Goal: Task Accomplishment & Management: Complete application form

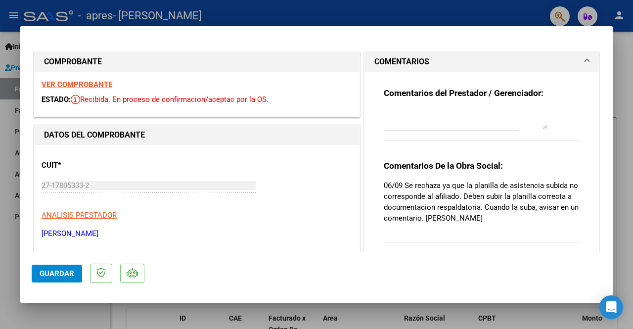
click at [93, 84] on strong "VER COMPROBANTE" at bounding box center [77, 84] width 71 height 9
click at [632, 36] on div at bounding box center [316, 164] width 633 height 329
type input "$ 0,00"
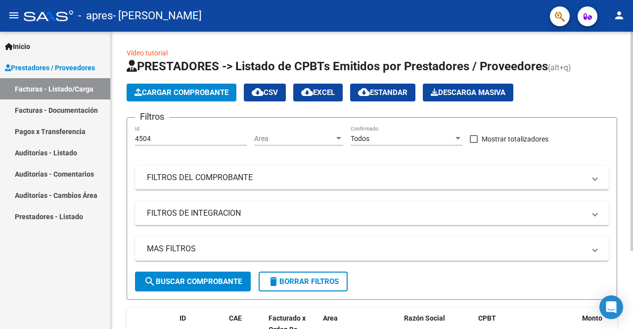
scroll to position [106, 0]
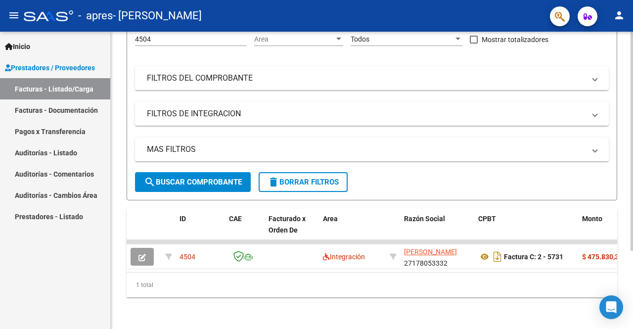
click at [626, 159] on div "Video tutorial PRESTADORES -> Listado de CPBTs Emitidos por Prestadores / Prove…" at bounding box center [373, 130] width 525 height 397
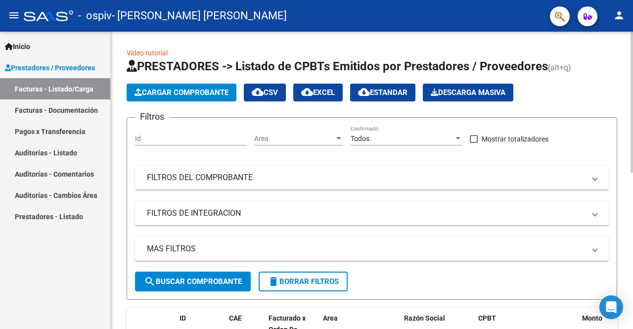
click at [632, 55] on div at bounding box center [632, 102] width 2 height 141
click at [177, 88] on span "Cargar Comprobante" at bounding box center [182, 92] width 94 height 9
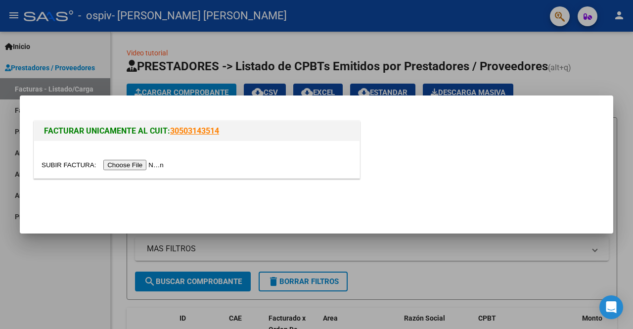
click at [131, 167] on input "file" at bounding box center [104, 165] width 125 height 10
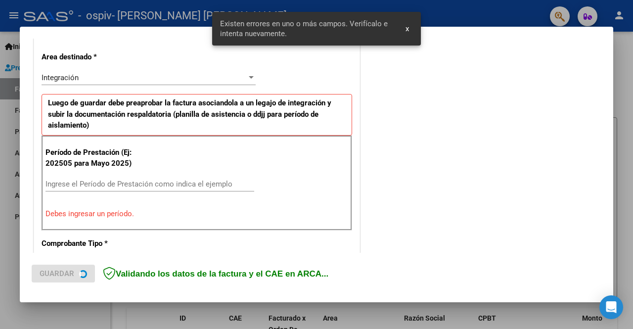
scroll to position [228, 0]
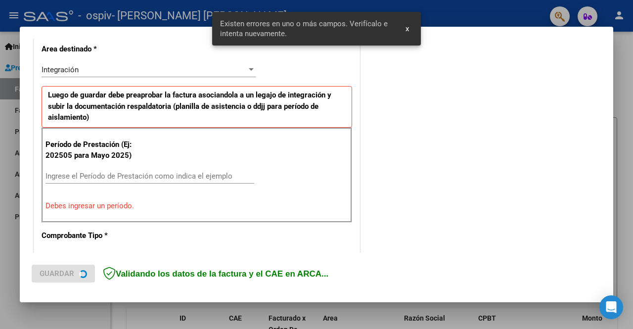
drag, startPoint x: 202, startPoint y: 163, endPoint x: 195, endPoint y: 175, distance: 13.7
click at [195, 175] on div "Período de Prestación (Ej: 202505 para Mayo 2025) Ingrese el Período de Prestac…" at bounding box center [197, 175] width 311 height 95
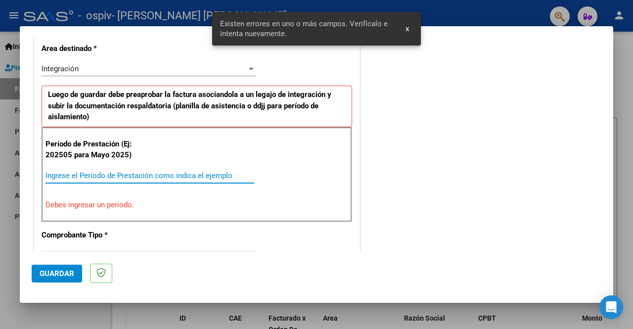
click at [195, 175] on input "Ingrese el Período de Prestación como indica el ejemplo" at bounding box center [149, 175] width 209 height 9
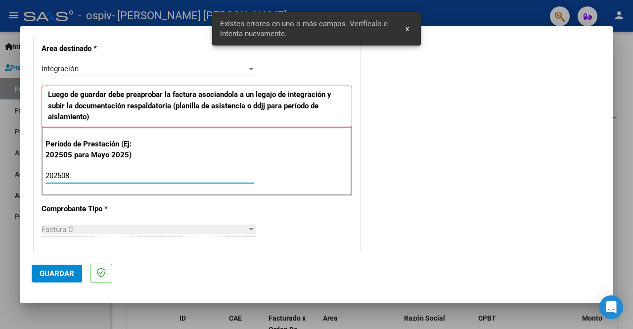
type input "202508"
click at [60, 276] on span "Guardar" at bounding box center [57, 273] width 35 height 9
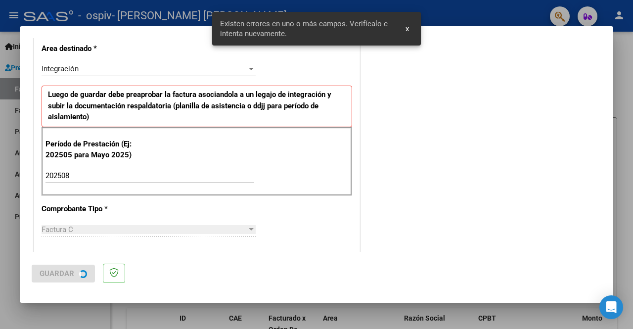
scroll to position [0, 0]
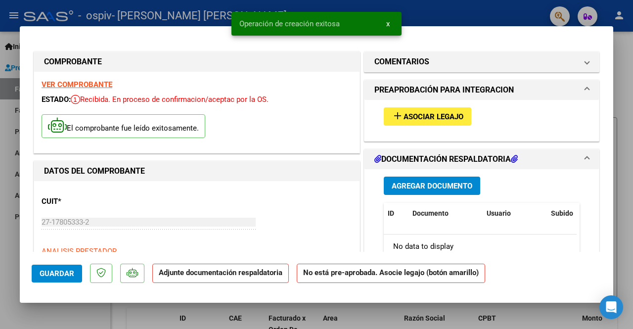
click at [438, 118] on span "Asociar Legajo" at bounding box center [434, 116] width 60 height 9
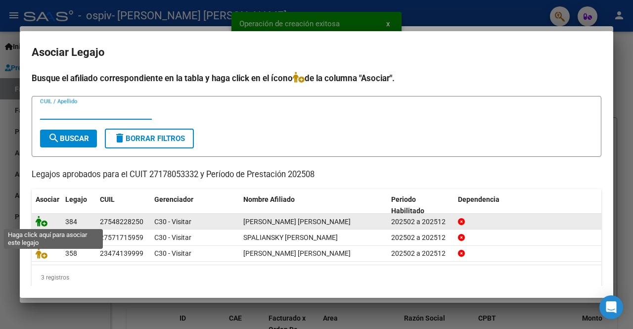
click at [37, 222] on icon at bounding box center [42, 221] width 12 height 11
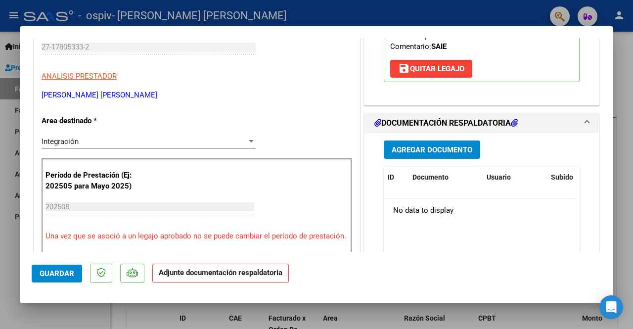
scroll to position [184, 0]
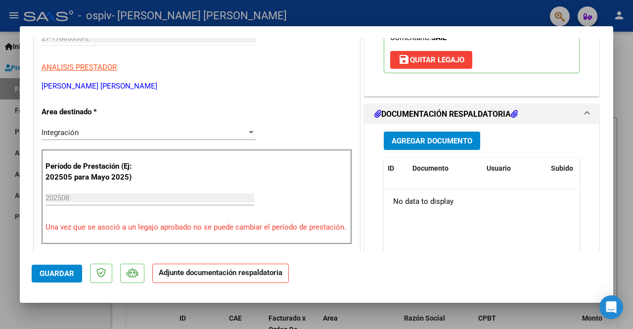
click at [447, 146] on button "Agregar Documento" at bounding box center [432, 141] width 96 height 18
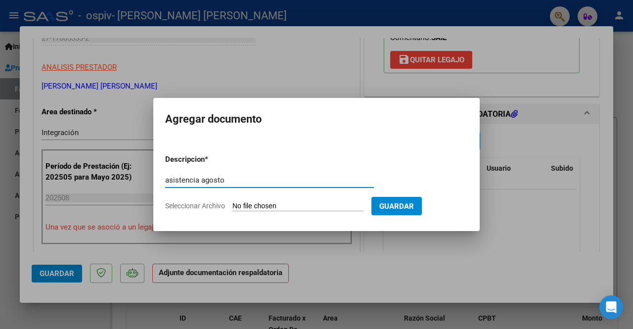
type input "asistencia agosto"
click at [250, 203] on input "Seleccionar Archivo" at bounding box center [297, 206] width 131 height 9
type input "C:\fakepath\ASIST AGOSTO (1).pdf"
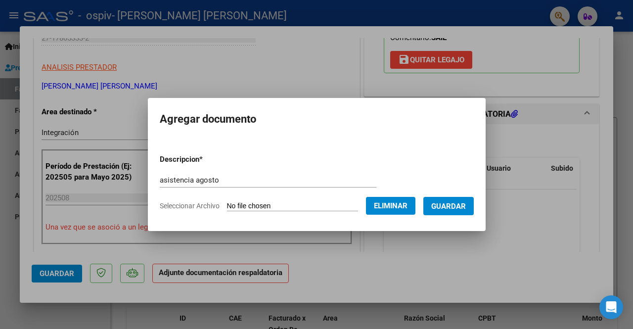
click at [465, 205] on span "Guardar" at bounding box center [448, 206] width 35 height 9
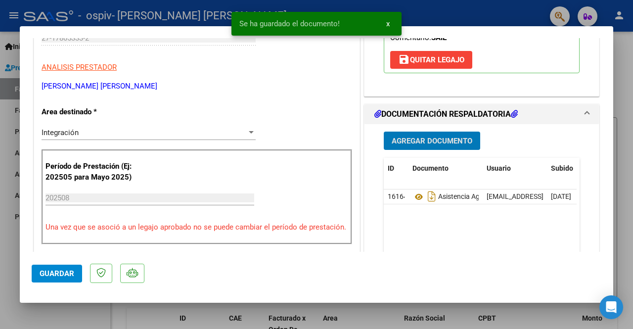
click at [436, 129] on div "Agregar Documento ID Documento Usuario Subido Acción 16164 Asistencia Agosto ad…" at bounding box center [481, 222] width 211 height 197
click at [430, 136] on span "Agregar Documento" at bounding box center [432, 140] width 81 height 9
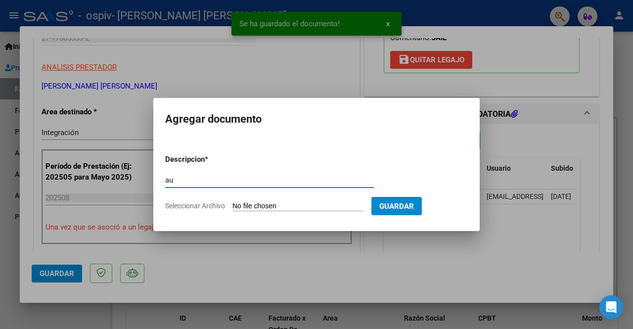
type input "a"
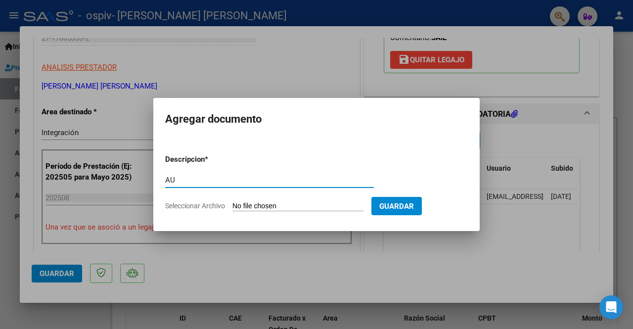
type input "AU"
click at [277, 204] on input "Seleccionar Archivo" at bounding box center [297, 206] width 131 height 9
type input "C:\fakepath\CARBALLO SOFIA SAIE 2025.pdf"
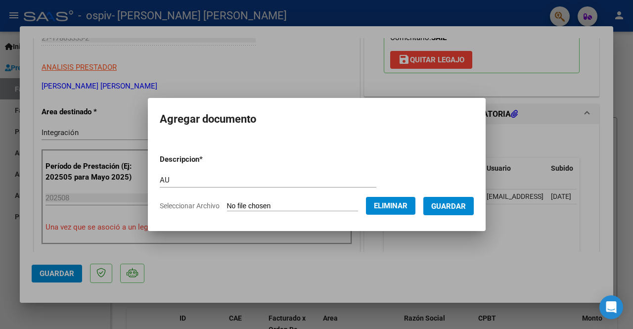
click at [450, 206] on span "Guardar" at bounding box center [448, 206] width 35 height 9
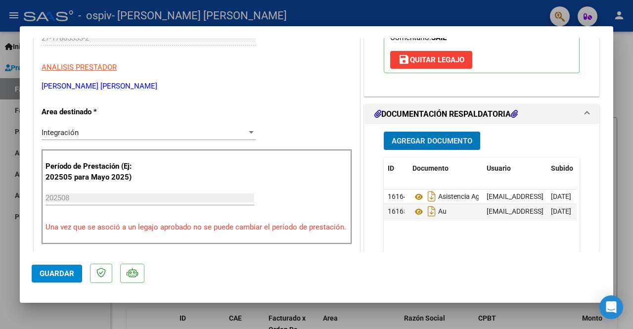
click at [57, 271] on span "Guardar" at bounding box center [57, 273] width 35 height 9
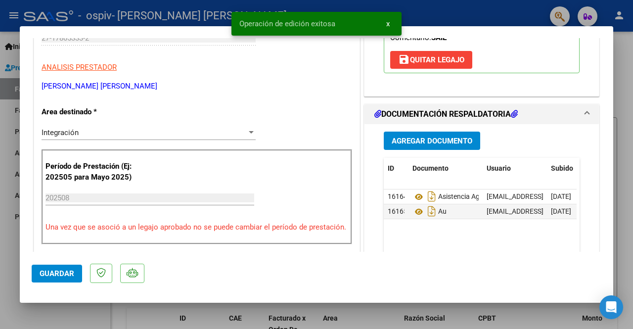
click at [0, 262] on div at bounding box center [316, 164] width 633 height 329
type input "$ 0,00"
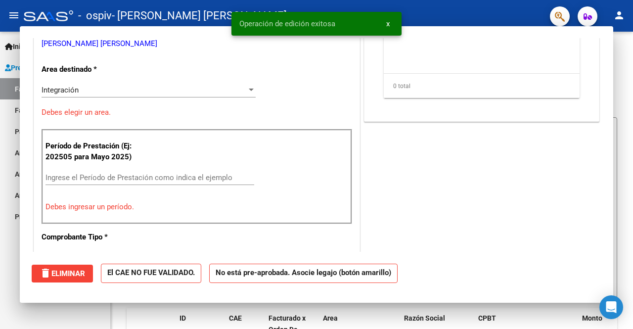
scroll to position [0, 0]
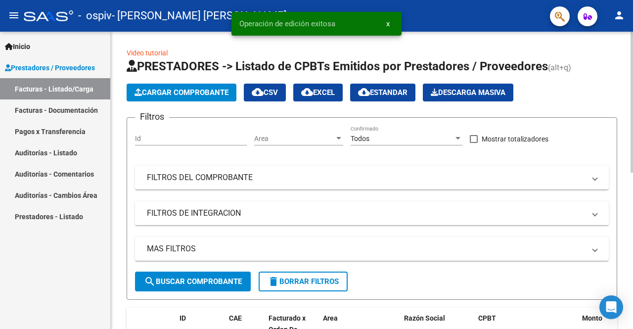
click at [210, 99] on button "Cargar Comprobante" at bounding box center [182, 93] width 110 height 18
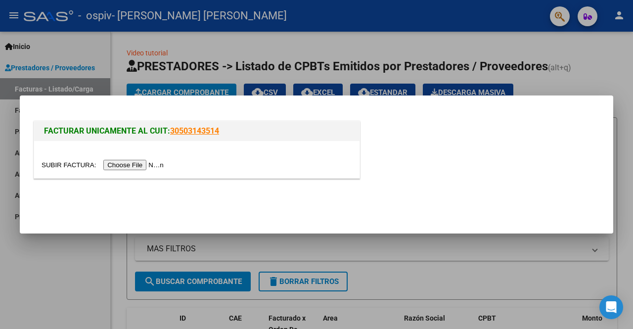
click at [120, 175] on div at bounding box center [196, 159] width 325 height 37
click at [139, 166] on input "file" at bounding box center [104, 165] width 125 height 10
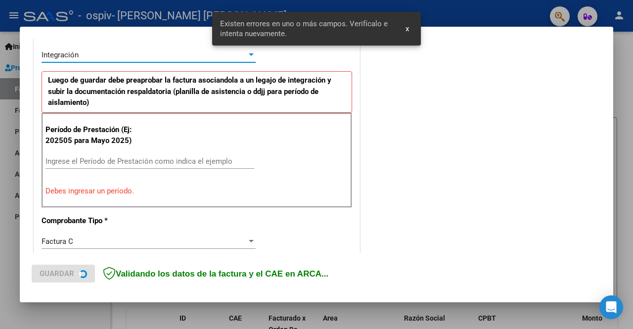
scroll to position [247, 0]
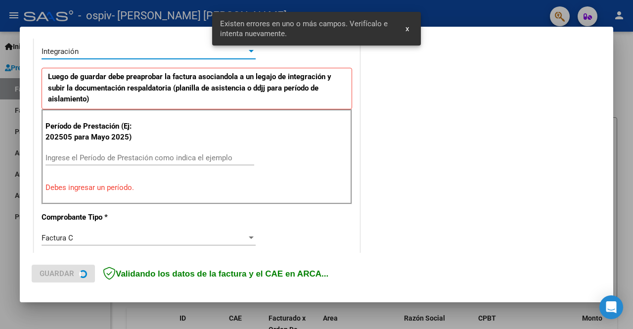
drag, startPoint x: 96, startPoint y: 89, endPoint x: 216, endPoint y: 78, distance: 120.2
click at [216, 78] on div "CUIT * 27-17805333-2 Ingresar CUIT ANALISIS PRESTADOR SANTILLAN FERNANDA MARIEL…" at bounding box center [196, 312] width 325 height 792
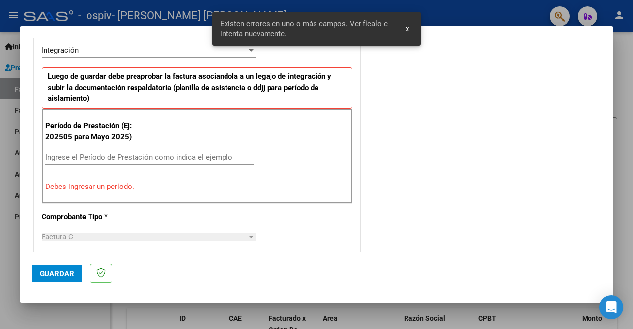
scroll to position [0, 0]
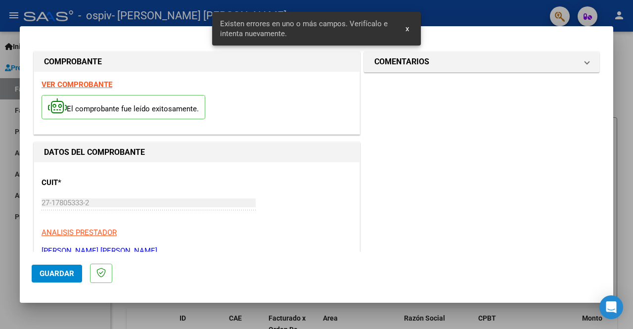
click at [82, 80] on strong "VER COMPROBANTE" at bounding box center [77, 84] width 71 height 9
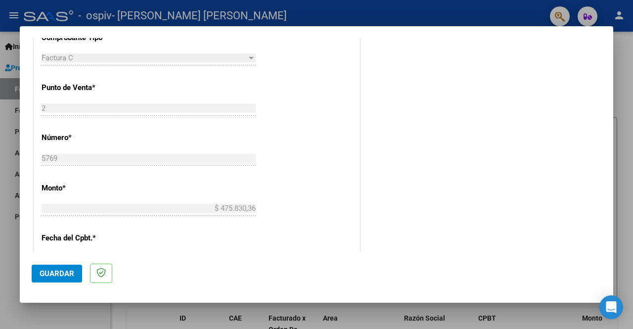
scroll to position [213, 0]
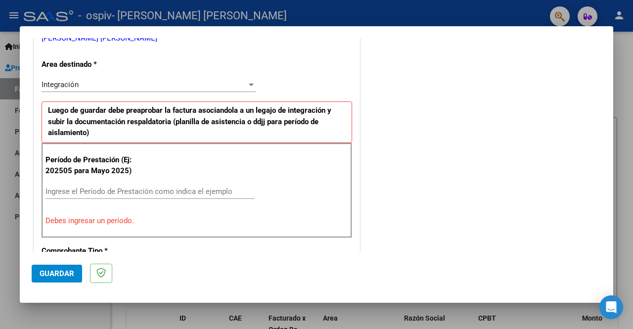
click at [174, 191] on input "Ingrese el Período de Prestación como indica el ejemplo" at bounding box center [149, 191] width 209 height 9
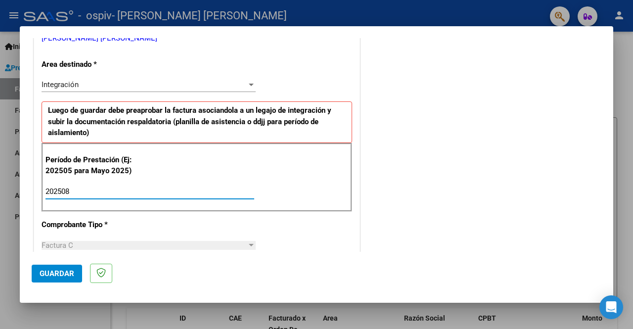
type input "202508"
click at [63, 272] on span "Guardar" at bounding box center [57, 273] width 35 height 9
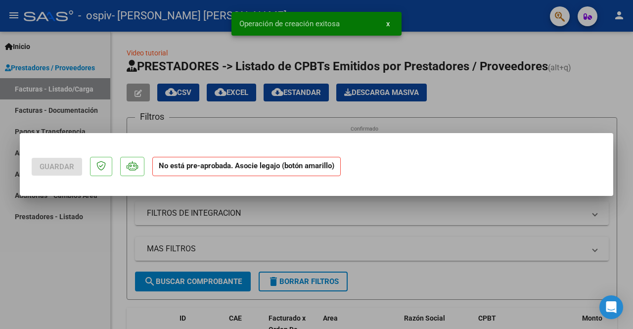
scroll to position [0, 0]
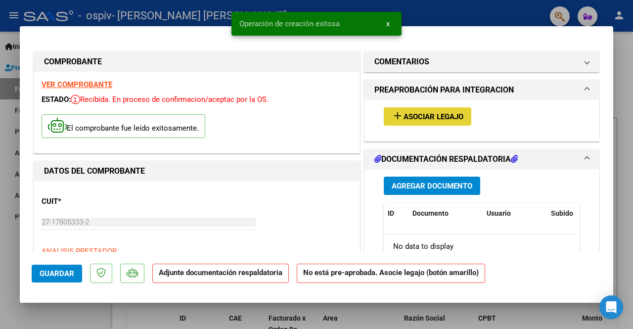
click at [452, 118] on span "Asociar Legajo" at bounding box center [434, 116] width 60 height 9
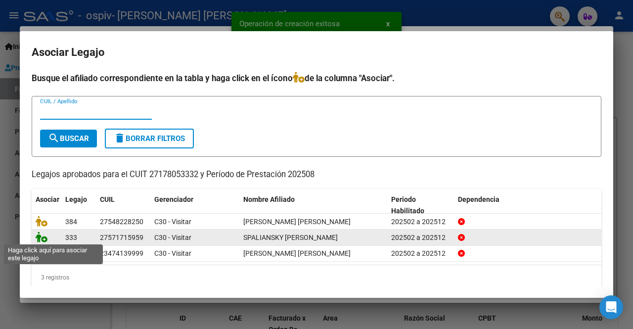
click at [40, 233] on icon at bounding box center [42, 236] width 12 height 11
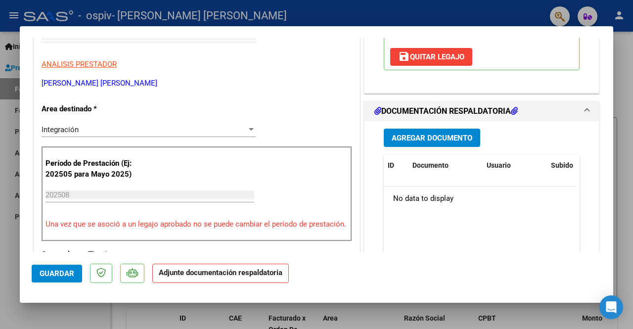
scroll to position [203, 0]
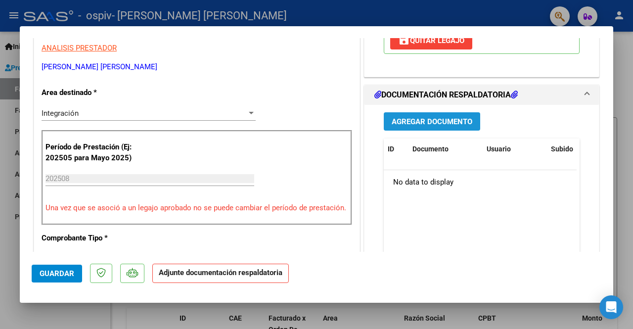
click at [456, 127] on button "Agregar Documento" at bounding box center [432, 121] width 96 height 18
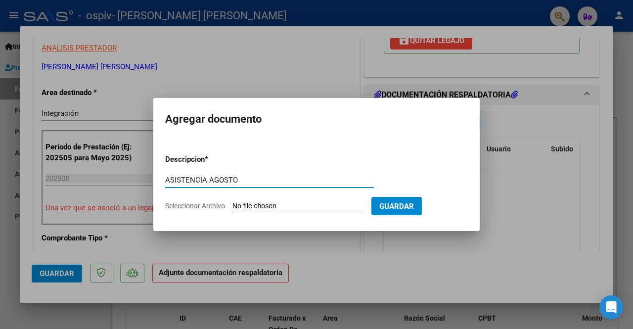
type input "ASISTENCIA AGOSTO"
click at [267, 206] on input "Seleccionar Archivo" at bounding box center [297, 206] width 131 height 9
type input "C:\fakepath\ASIST AGOSTO SPALIANSKY.pdf"
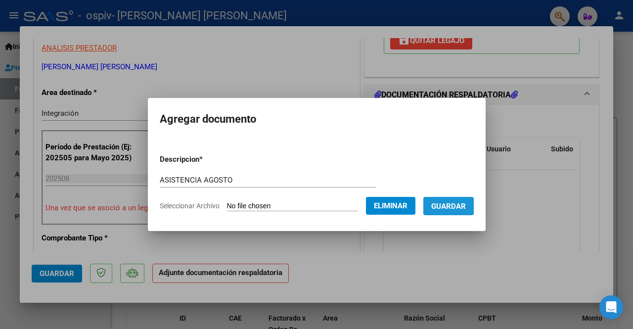
click at [446, 210] on span "Guardar" at bounding box center [448, 206] width 35 height 9
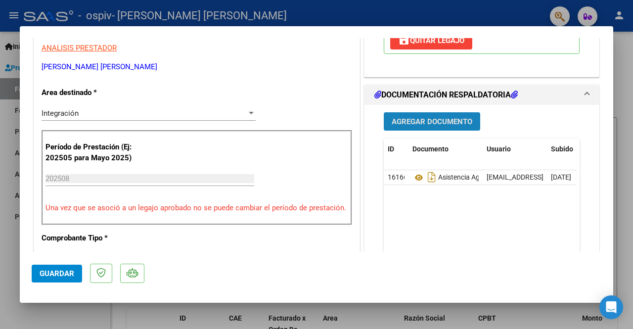
click at [434, 128] on button "Agregar Documento" at bounding box center [432, 121] width 96 height 18
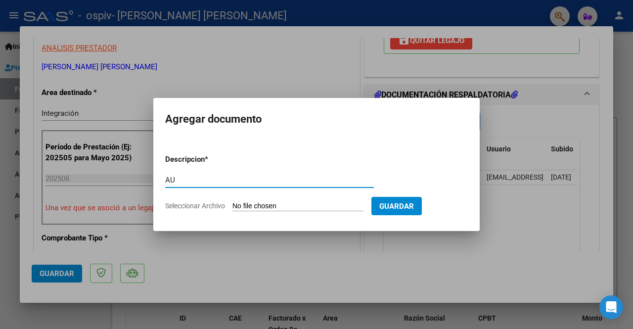
type input "AU"
click at [262, 206] on input "Seleccionar Archivo" at bounding box center [297, 206] width 131 height 9
type input "C:\fakepath\SPALIANSKY SAIE 2025.pdf"
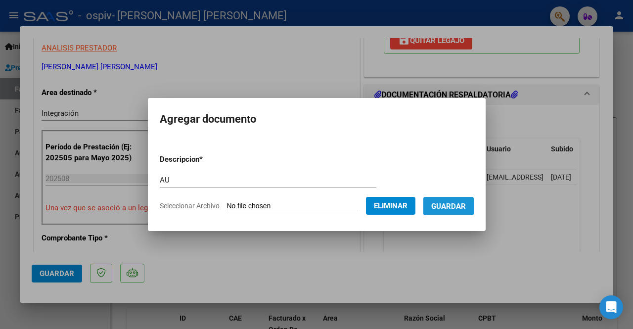
click at [451, 204] on span "Guardar" at bounding box center [448, 206] width 35 height 9
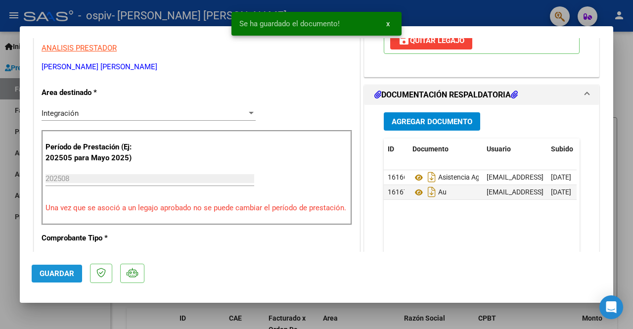
click at [60, 269] on span "Guardar" at bounding box center [57, 273] width 35 height 9
click at [0, 274] on div at bounding box center [316, 164] width 633 height 329
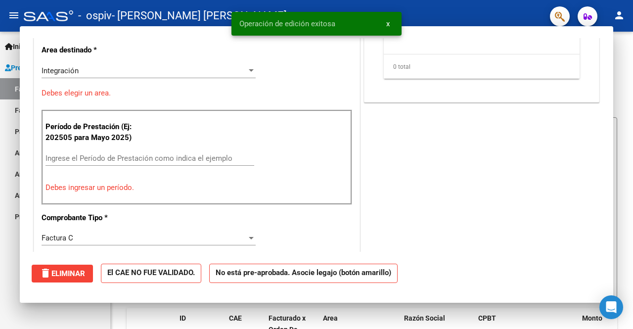
scroll to position [0, 0]
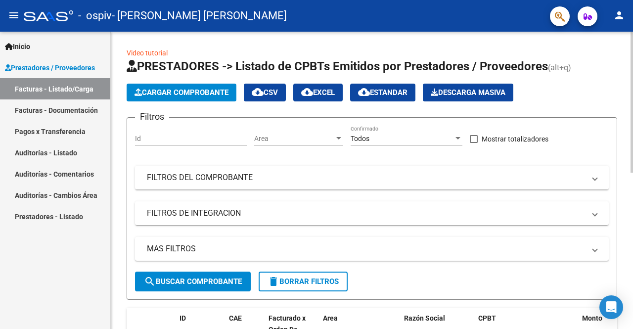
click at [201, 96] on span "Cargar Comprobante" at bounding box center [182, 92] width 94 height 9
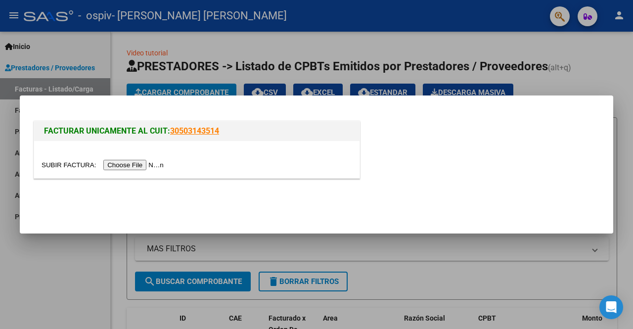
click at [133, 170] on input "file" at bounding box center [104, 165] width 125 height 10
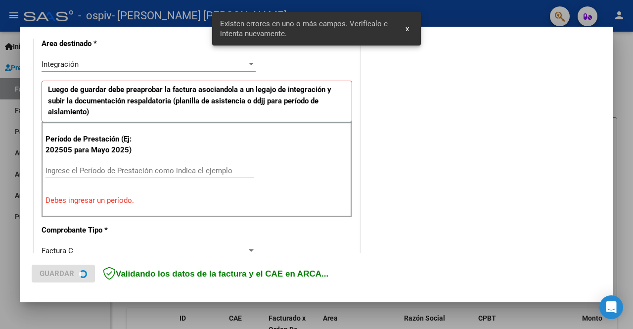
scroll to position [247, 0]
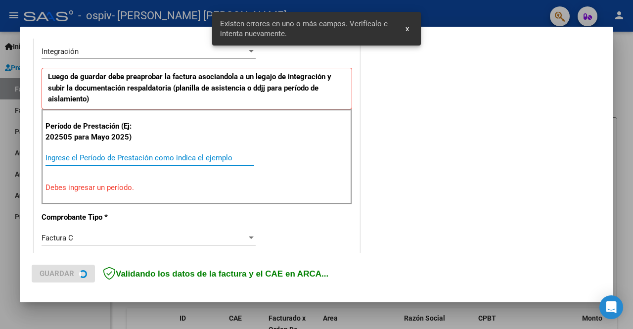
click at [176, 157] on input "Ingrese el Período de Prestación como indica el ejemplo" at bounding box center [149, 157] width 209 height 9
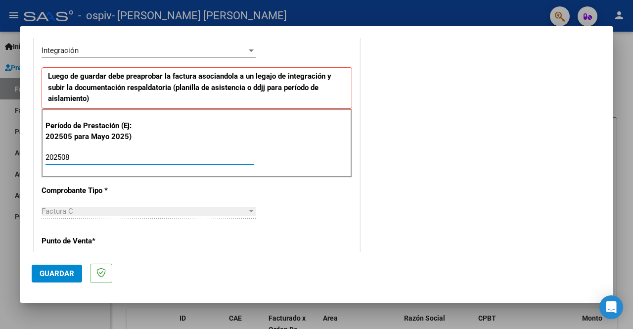
type input "202508"
click at [62, 275] on span "Guardar" at bounding box center [57, 273] width 35 height 9
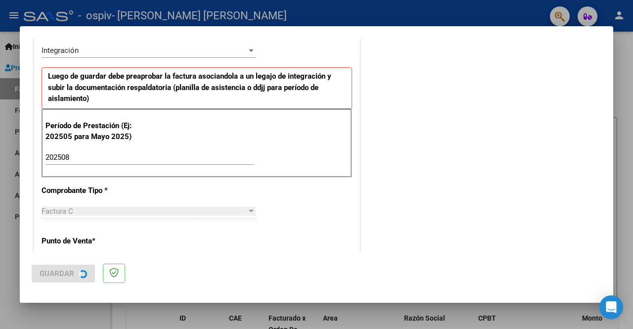
scroll to position [0, 0]
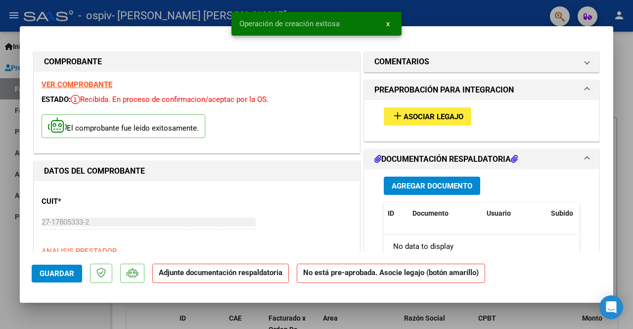
click at [427, 118] on span "Asociar Legajo" at bounding box center [434, 116] width 60 height 9
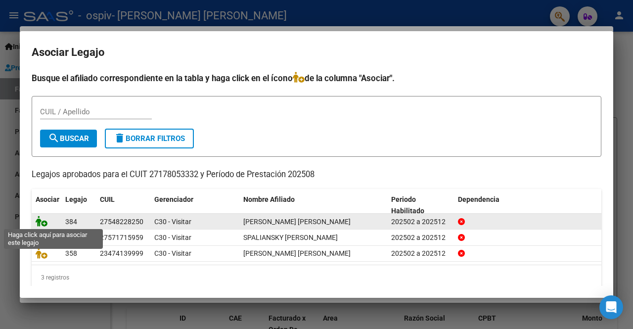
click at [38, 221] on icon at bounding box center [42, 221] width 12 height 11
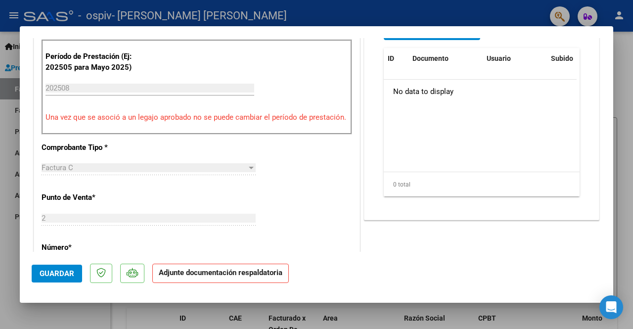
scroll to position [194, 0]
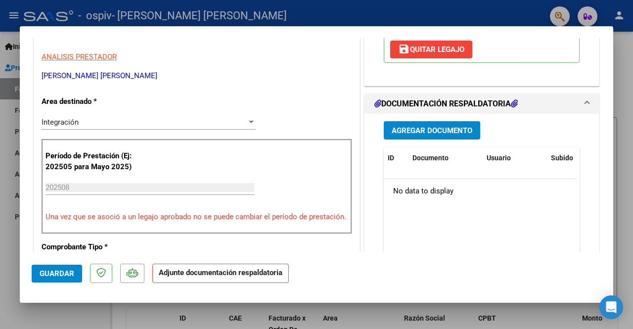
click at [411, 129] on span "Agregar Documento" at bounding box center [432, 130] width 81 height 9
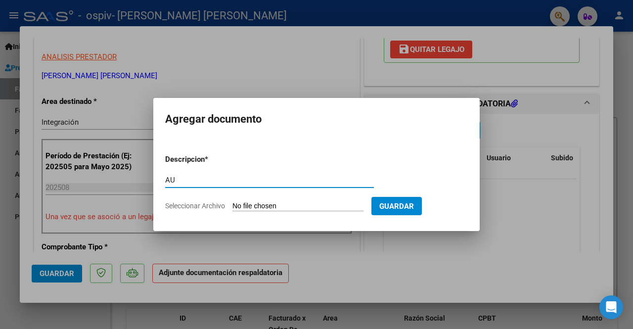
type input "AU"
click at [261, 210] on input "Seleccionar Archivo" at bounding box center [297, 206] width 131 height 9
click at [151, 76] on div at bounding box center [316, 164] width 633 height 329
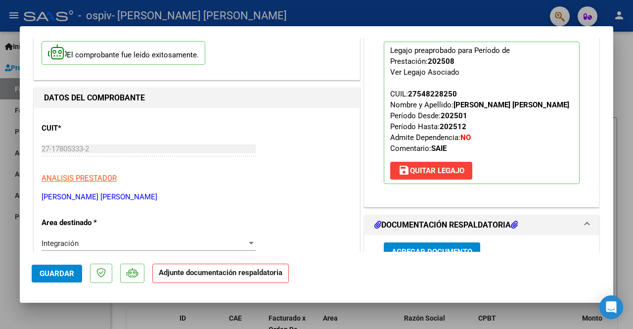
scroll to position [66, 0]
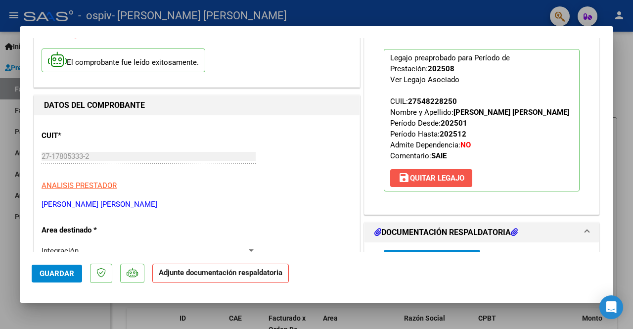
click at [442, 177] on span "save Quitar Legajo" at bounding box center [431, 178] width 66 height 9
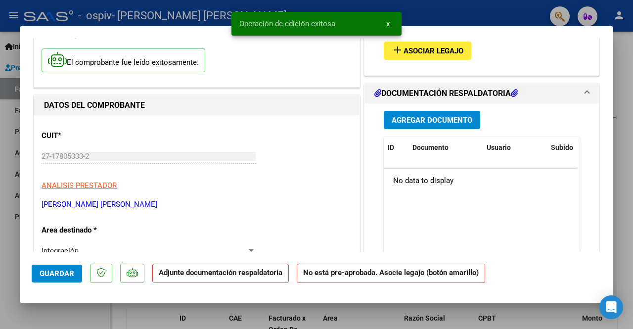
click at [449, 48] on span "Asociar Legajo" at bounding box center [434, 50] width 60 height 9
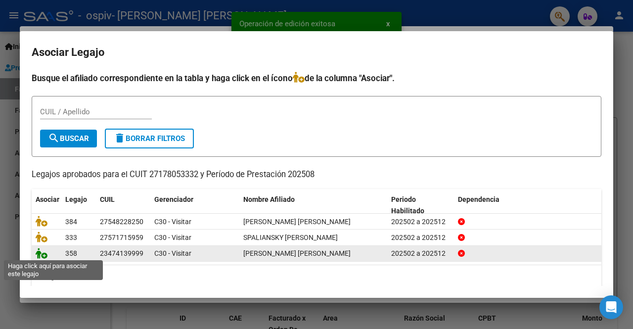
click at [38, 251] on icon at bounding box center [42, 253] width 12 height 11
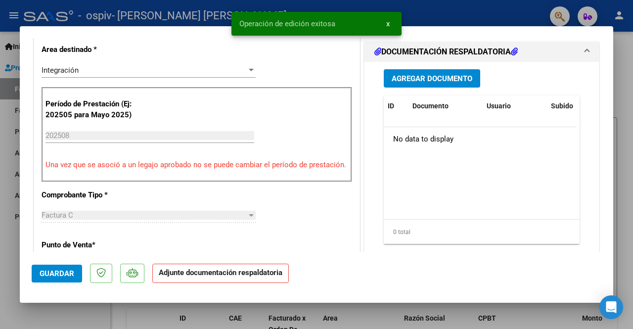
scroll to position [249, 0]
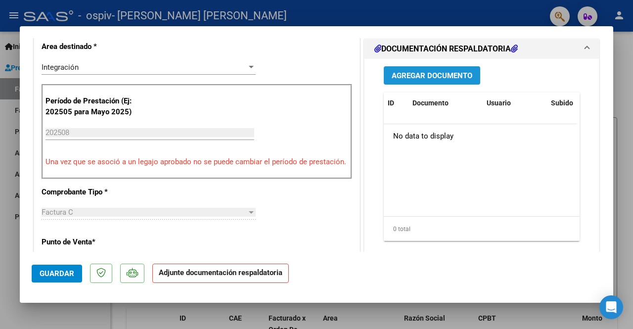
click at [451, 80] on span "Agregar Documento" at bounding box center [432, 75] width 81 height 9
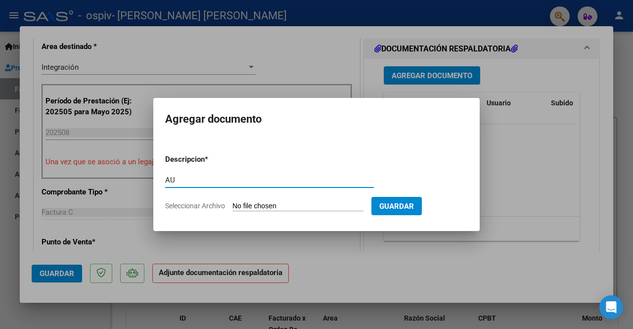
type input "AU"
click at [239, 202] on input "Seleccionar Archivo" at bounding box center [297, 206] width 131 height 9
type input "C:\fakepath\ASIST AGOSTO VILLARREAL.pdf"
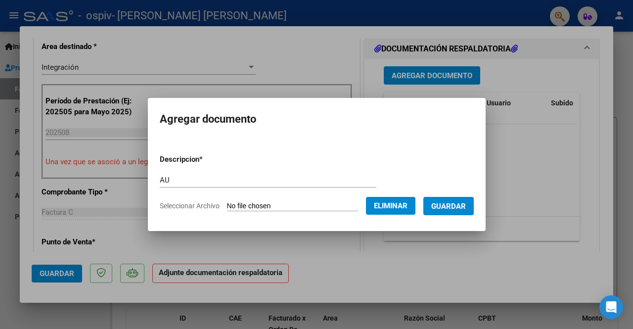
click at [447, 209] on span "Guardar" at bounding box center [448, 206] width 35 height 9
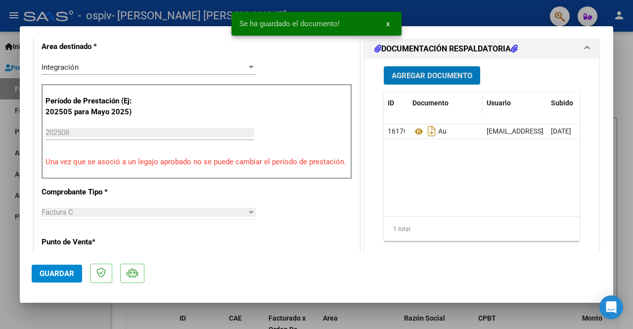
drag, startPoint x: 423, startPoint y: 81, endPoint x: 438, endPoint y: 115, distance: 37.9
click at [438, 115] on div "Agregar Documento ID Documento Usuario Subido Acción 16170 Au adm.ceirin@gmail.…" at bounding box center [481, 157] width 211 height 197
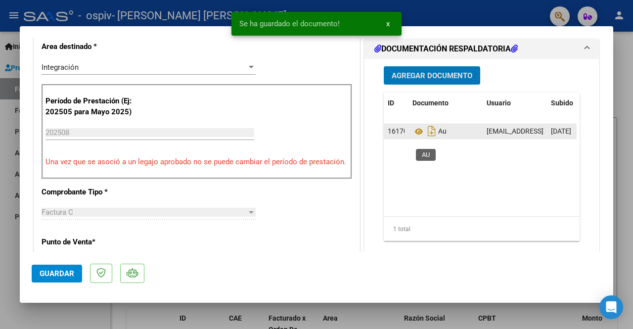
click at [441, 135] on span "Au" at bounding box center [429, 132] width 34 height 8
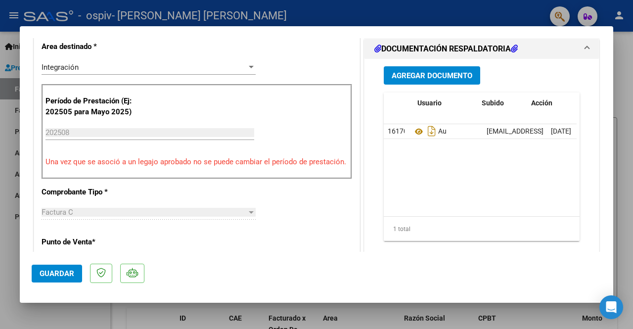
scroll to position [0, 69]
click at [531, 135] on icon at bounding box center [534, 130] width 7 height 9
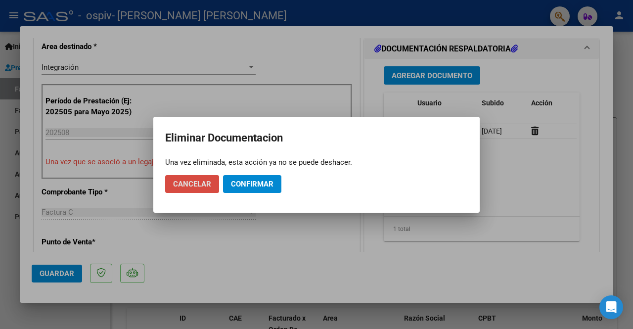
click at [202, 191] on button "Cancelar" at bounding box center [192, 184] width 54 height 18
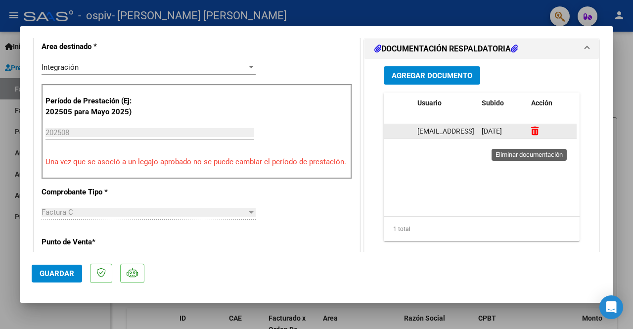
click at [531, 135] on icon at bounding box center [534, 130] width 7 height 9
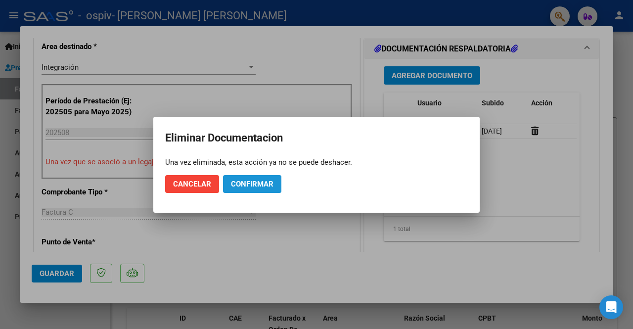
click at [248, 184] on span "Confirmar" at bounding box center [252, 184] width 43 height 9
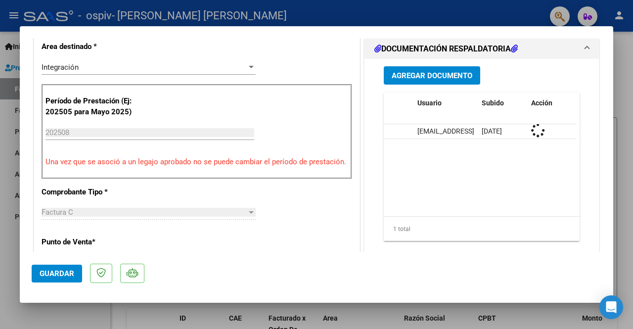
click at [446, 80] on span "Agregar Documento" at bounding box center [432, 75] width 81 height 9
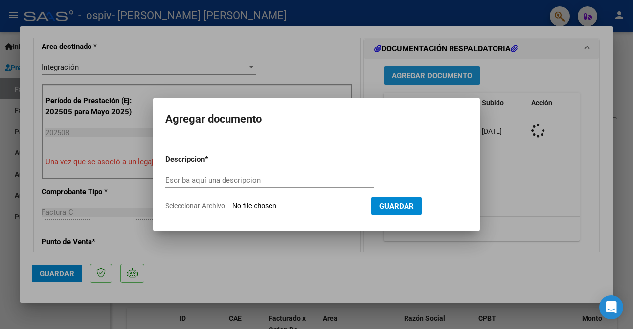
scroll to position [0, 0]
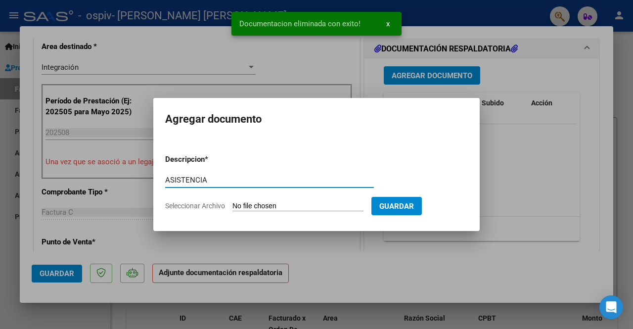
type input "ASISTENCIA"
click at [249, 207] on input "Seleccionar Archivo" at bounding box center [297, 206] width 131 height 9
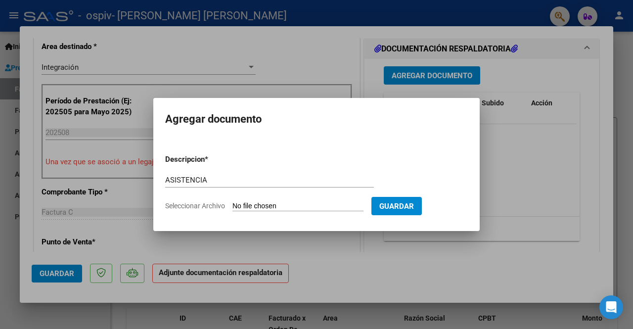
type input "C:\fakepath\ASIST AGOSTO VILLARREAL.pdf"
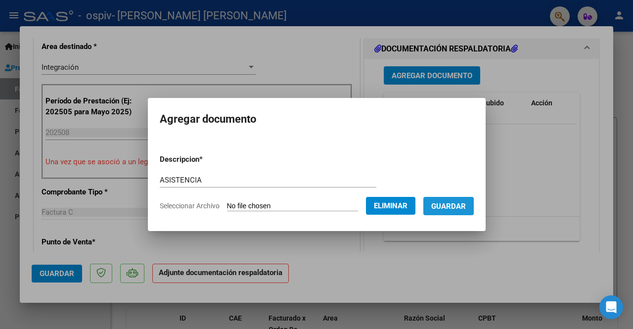
click at [466, 203] on span "Guardar" at bounding box center [448, 206] width 35 height 9
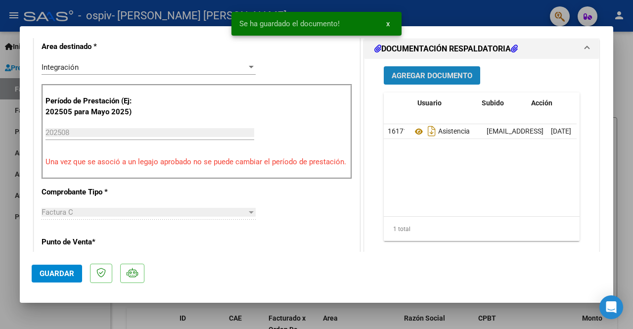
click at [446, 80] on span "Agregar Documento" at bounding box center [432, 75] width 81 height 9
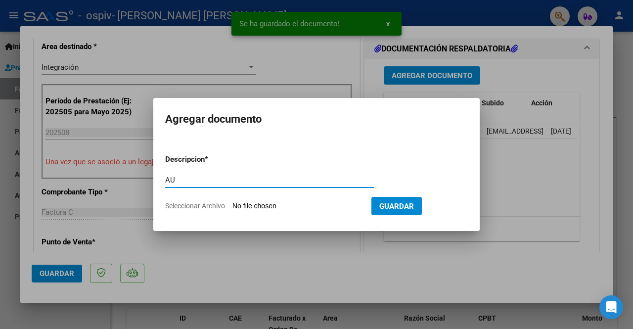
type input "AU"
click at [293, 206] on input "Seleccionar Archivo" at bounding box center [297, 206] width 131 height 9
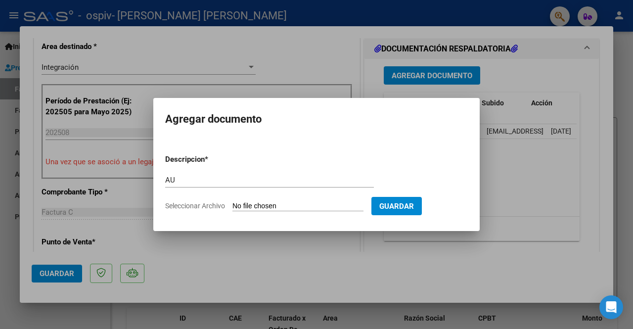
type input "C:\fakepath\VILLARREAL CARLOS ESCUELA ESPECIAL 2025.pdf"
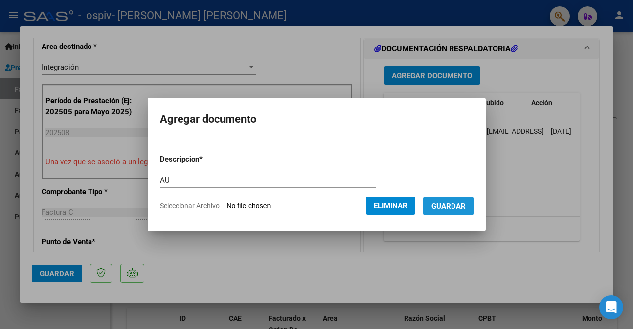
click at [450, 207] on span "Guardar" at bounding box center [448, 206] width 35 height 9
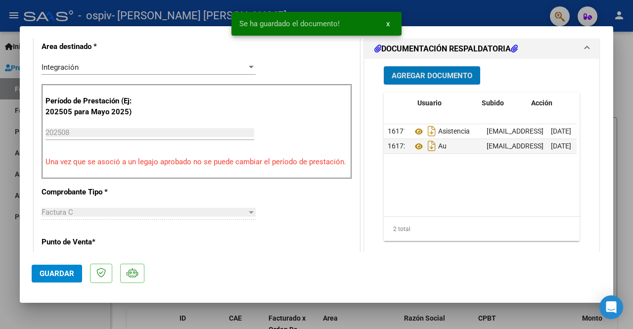
click at [60, 273] on span "Guardar" at bounding box center [57, 273] width 35 height 9
click at [0, 270] on div at bounding box center [316, 164] width 633 height 329
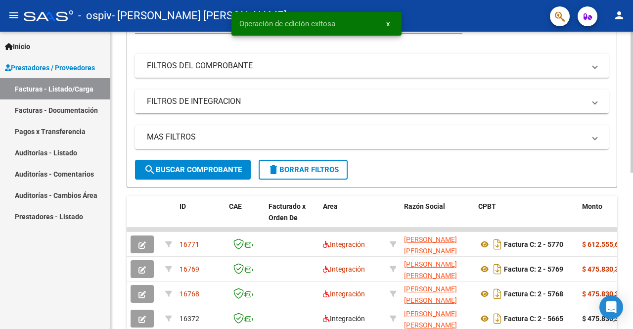
scroll to position [149, 0]
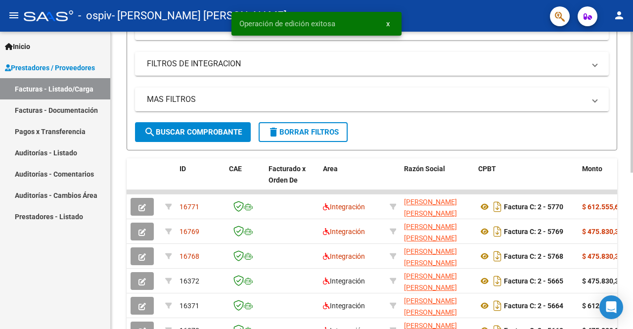
click at [612, 177] on div "Video tutorial PRESTADORES -> Listado de CPBTs Emitidos por Prestadores / Prove…" at bounding box center [373, 191] width 525 height 619
